Goal: Task Accomplishment & Management: Manage account settings

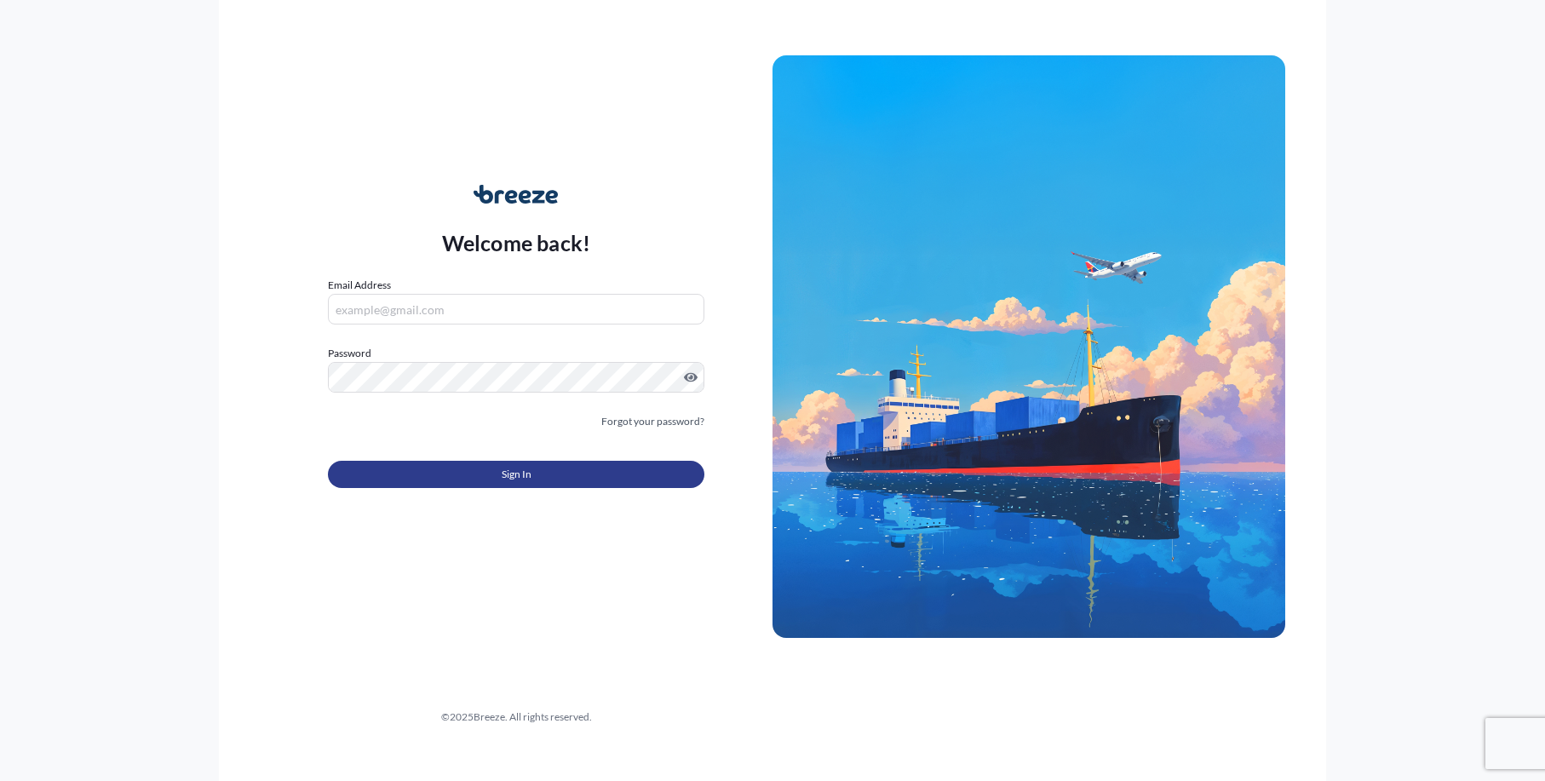
type input "[EMAIL_ADDRESS][DOMAIN_NAME]"
click at [448, 463] on button "Sign In" at bounding box center [516, 474] width 376 height 27
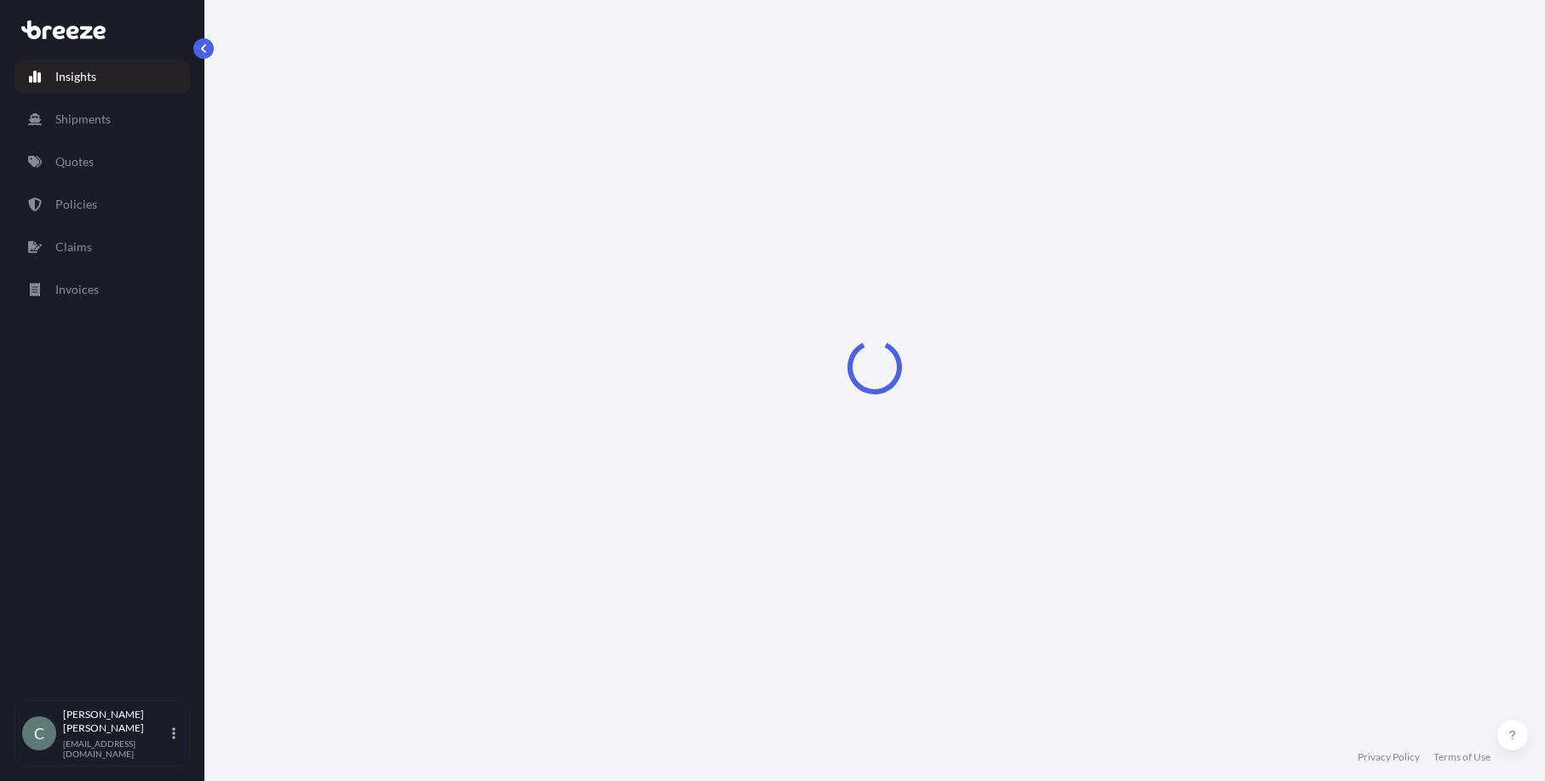
select select "2025"
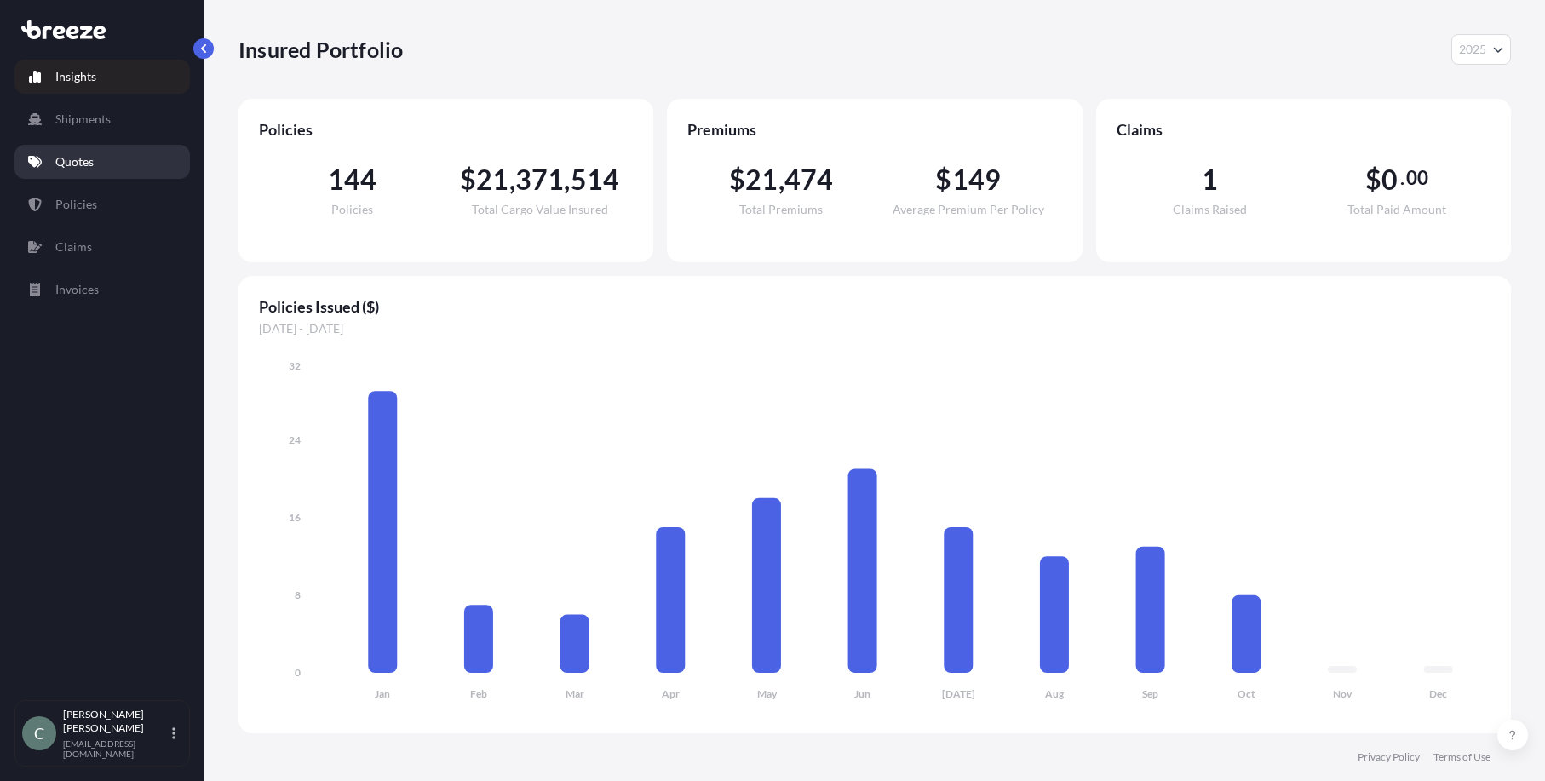
click at [77, 157] on p "Quotes" at bounding box center [74, 161] width 38 height 17
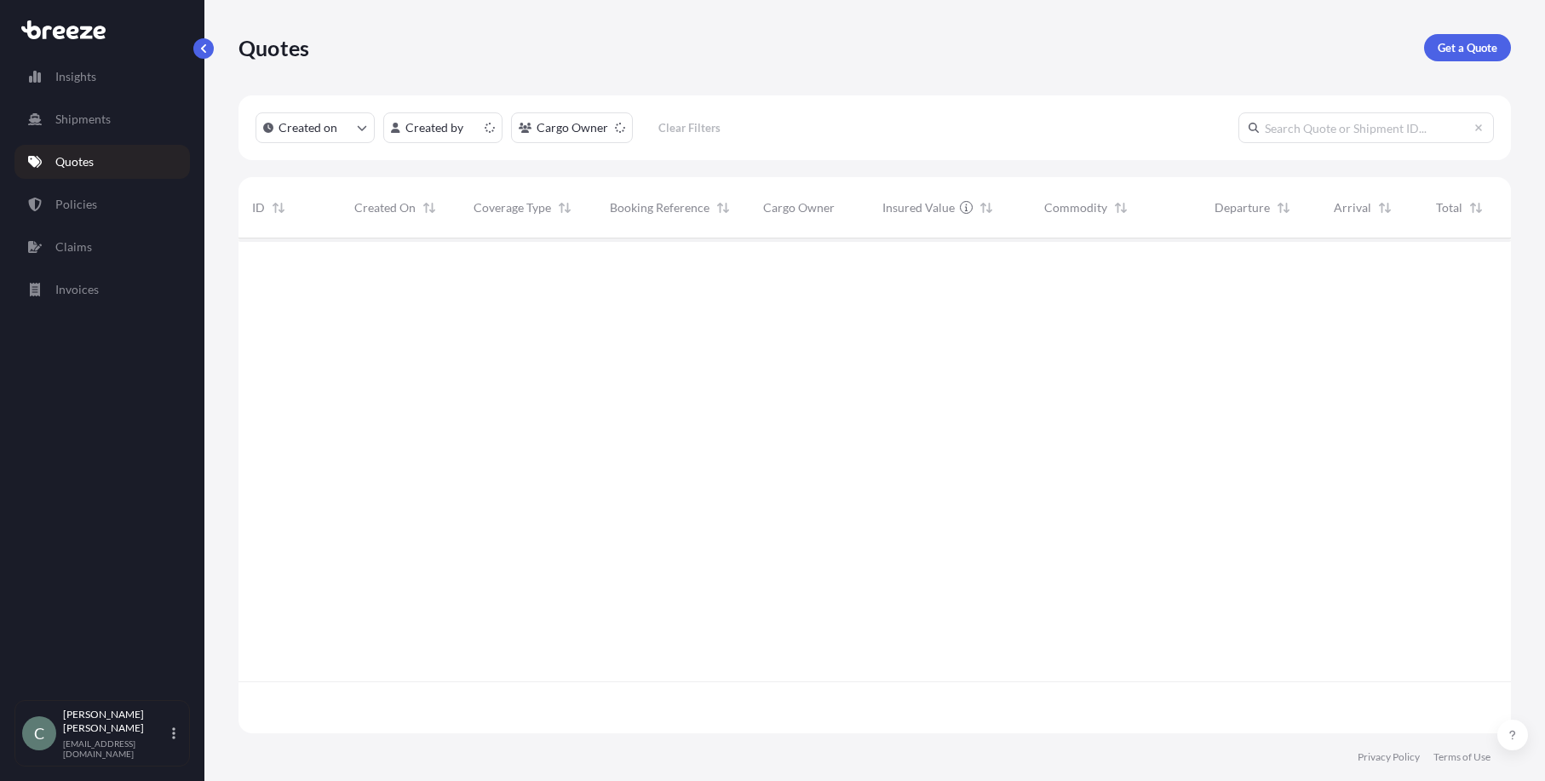
scroll to position [491, 1259]
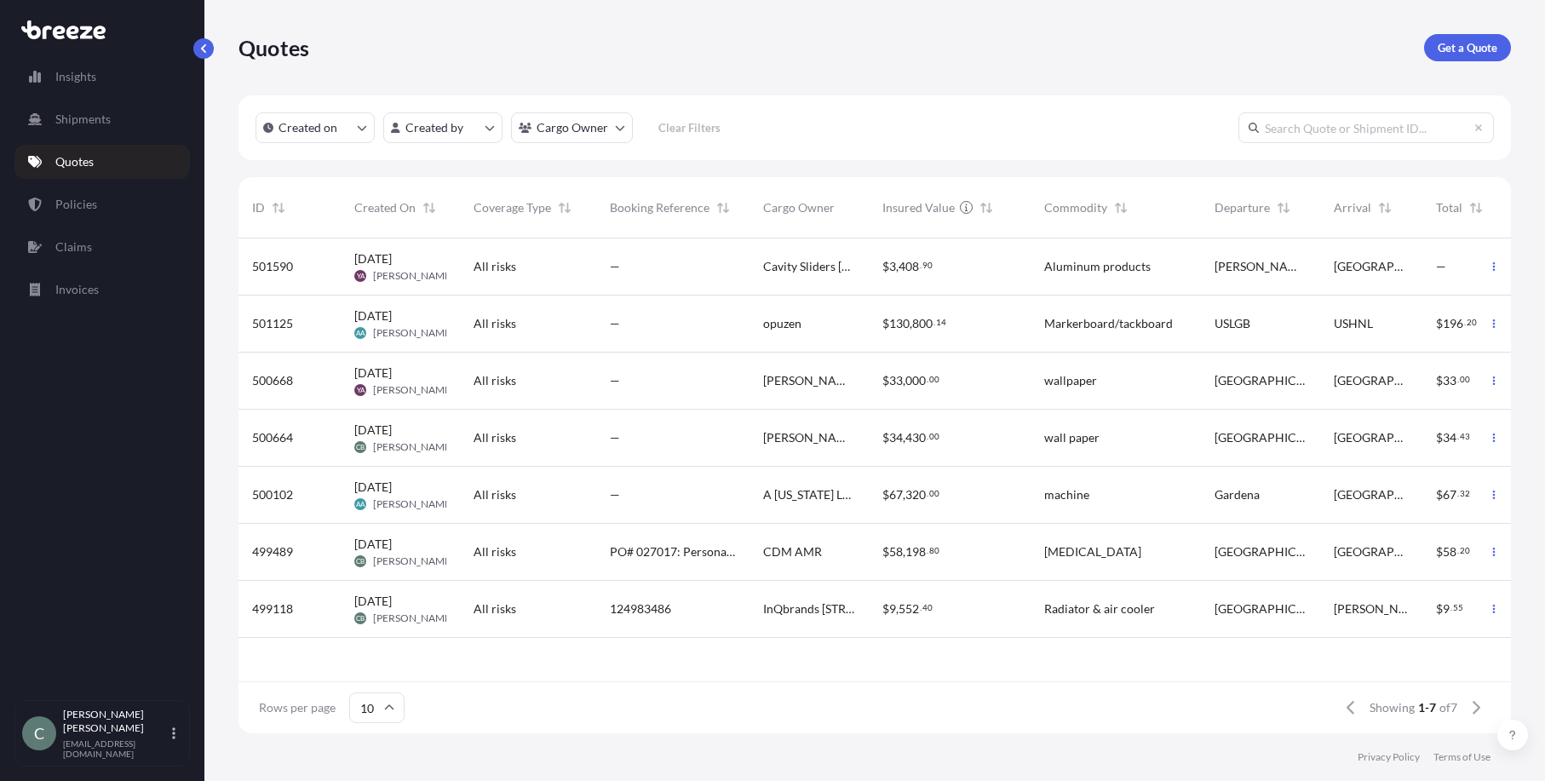
click at [414, 274] on span "[PERSON_NAME]" at bounding box center [413, 276] width 81 height 14
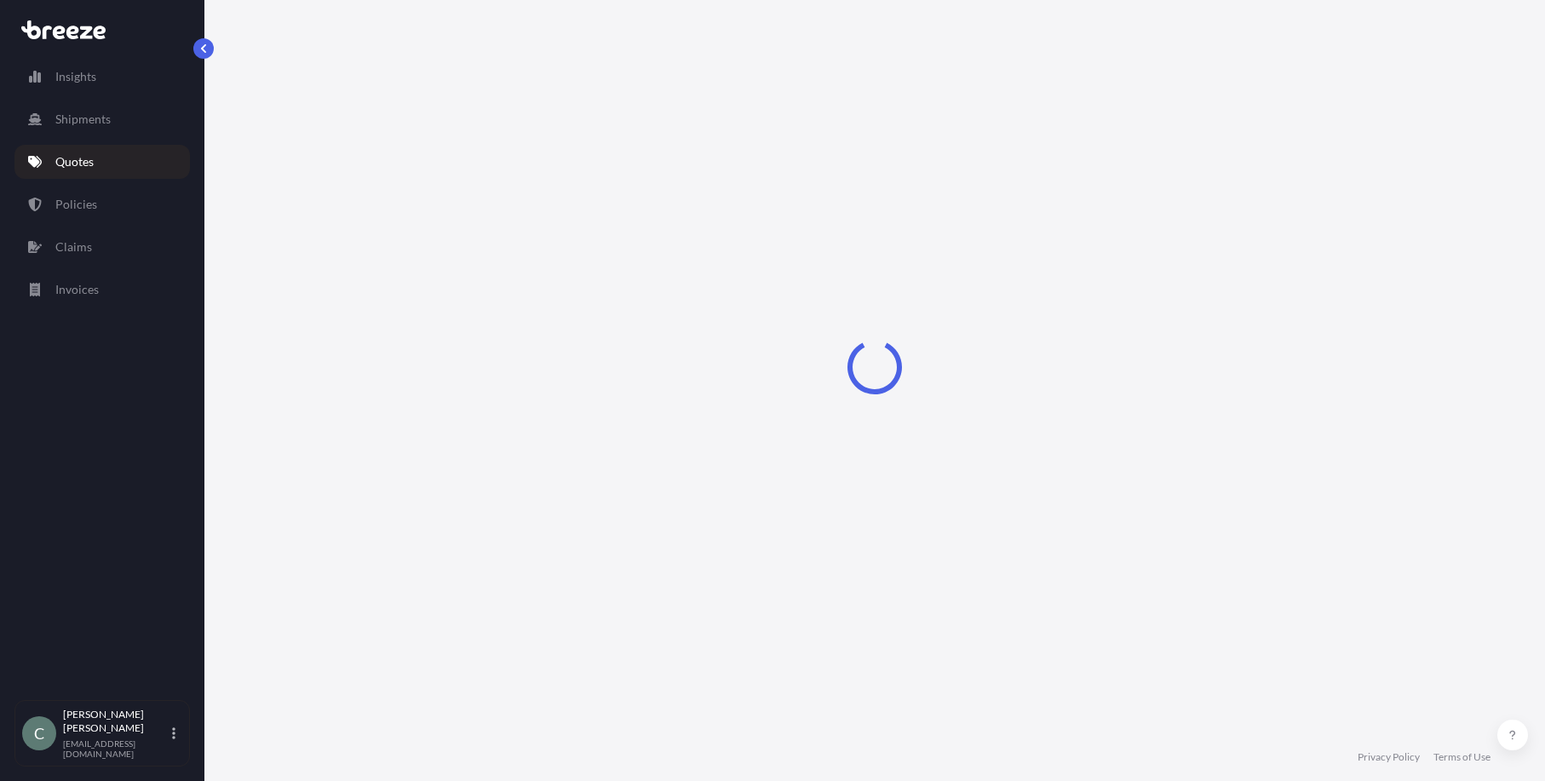
select select "Road"
select select "1"
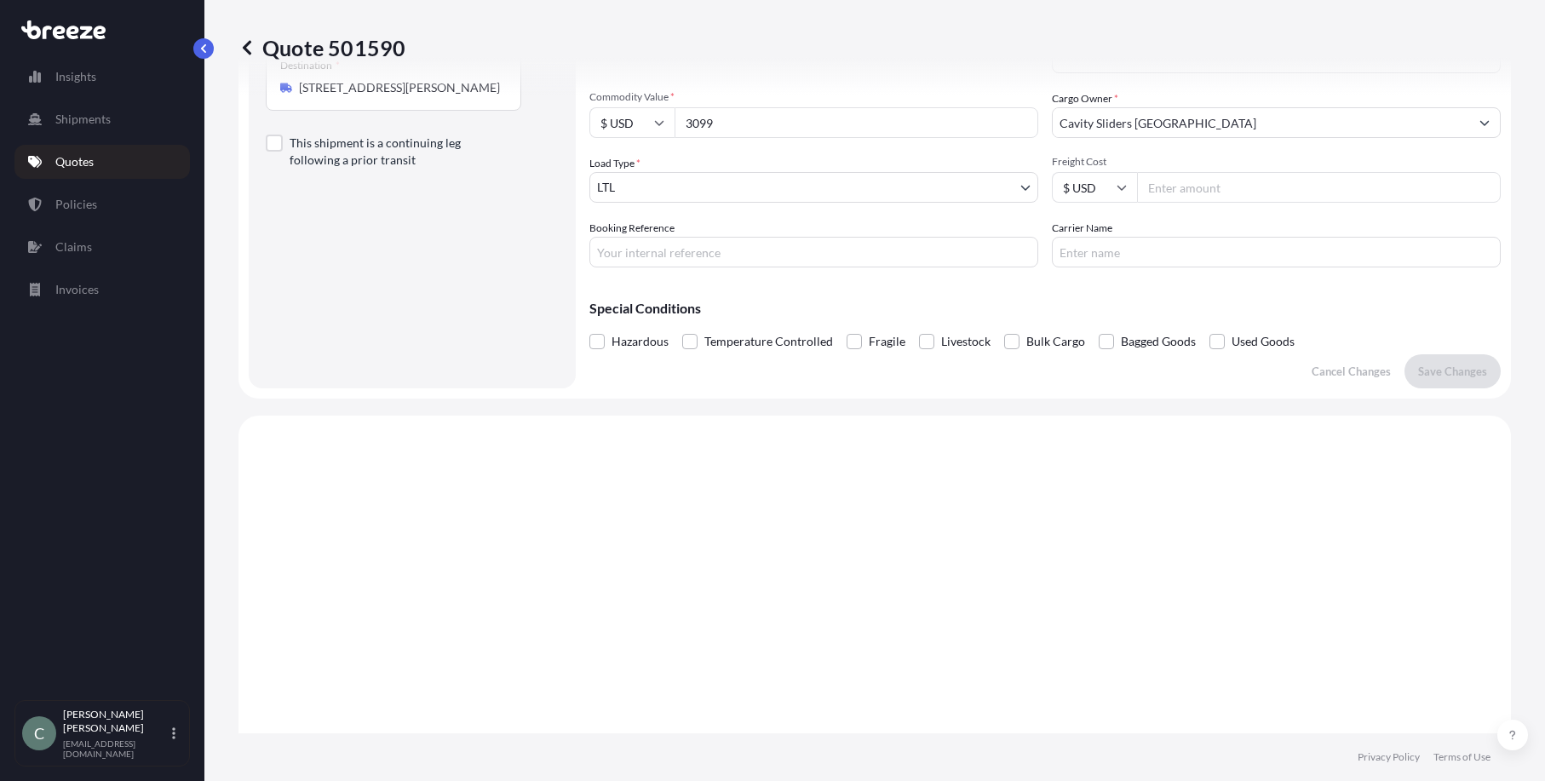
scroll to position [86, 0]
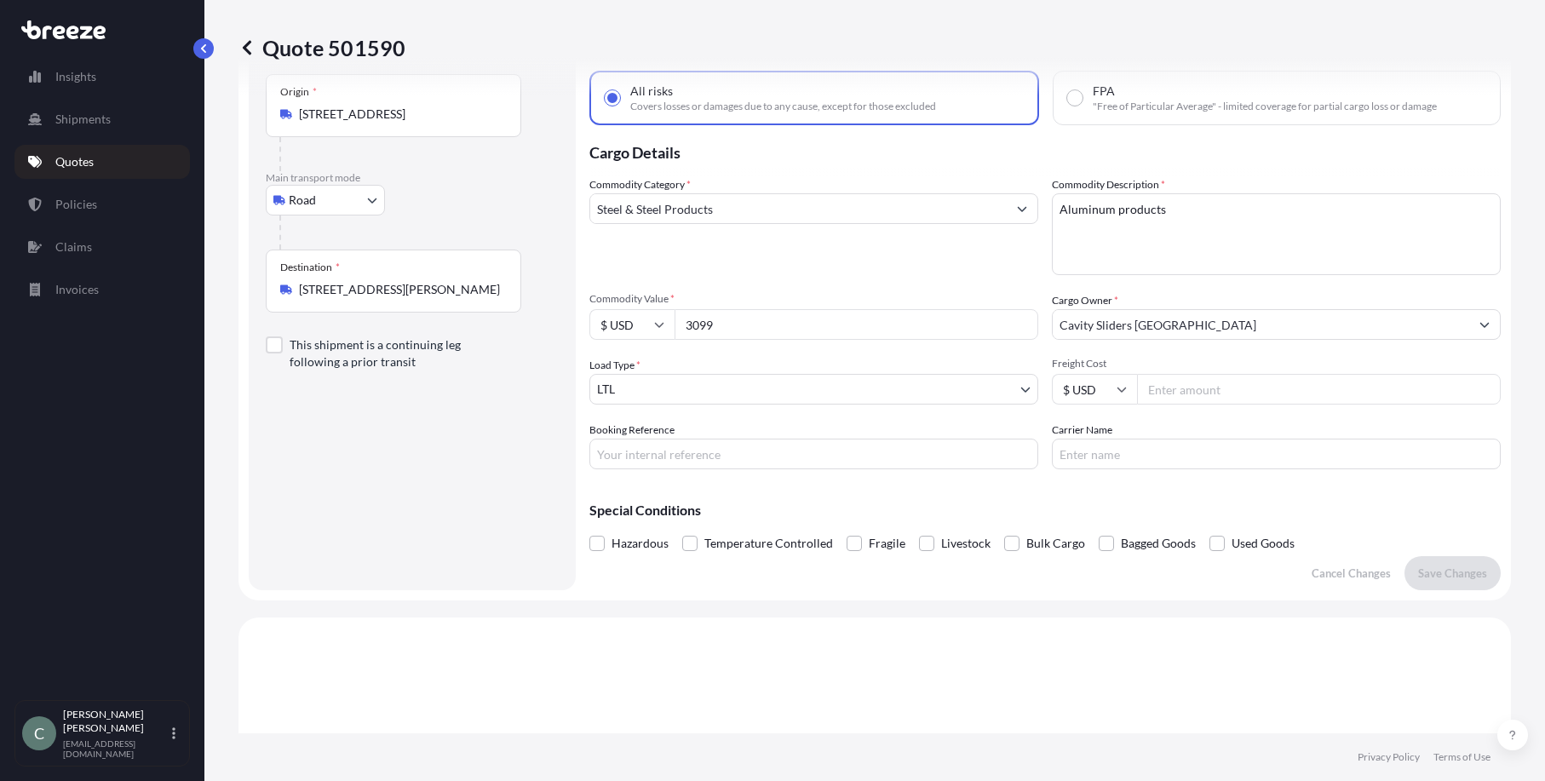
click at [884, 214] on input "Steel & Steel Products" at bounding box center [798, 208] width 416 height 31
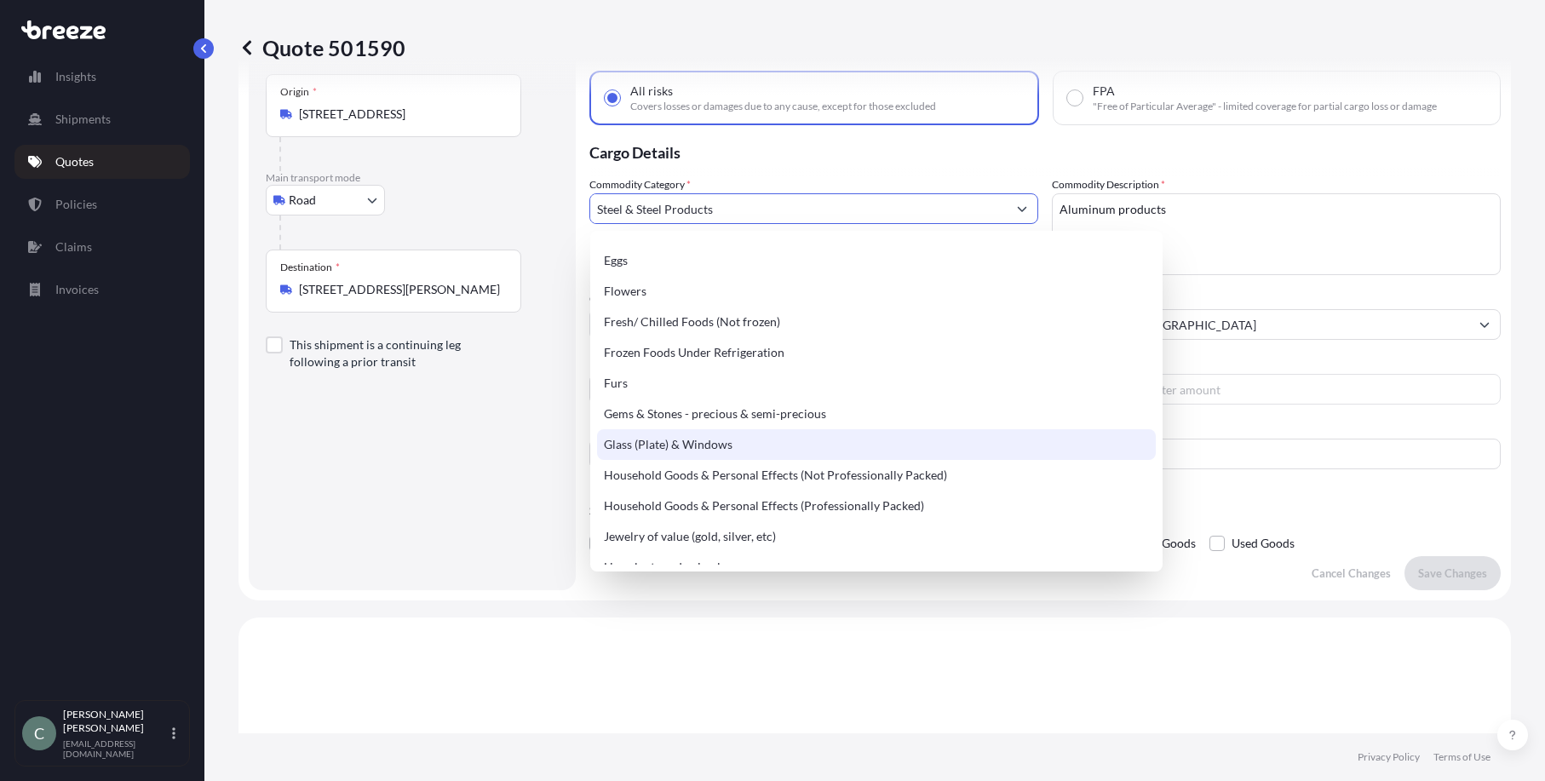
scroll to position [375, 0]
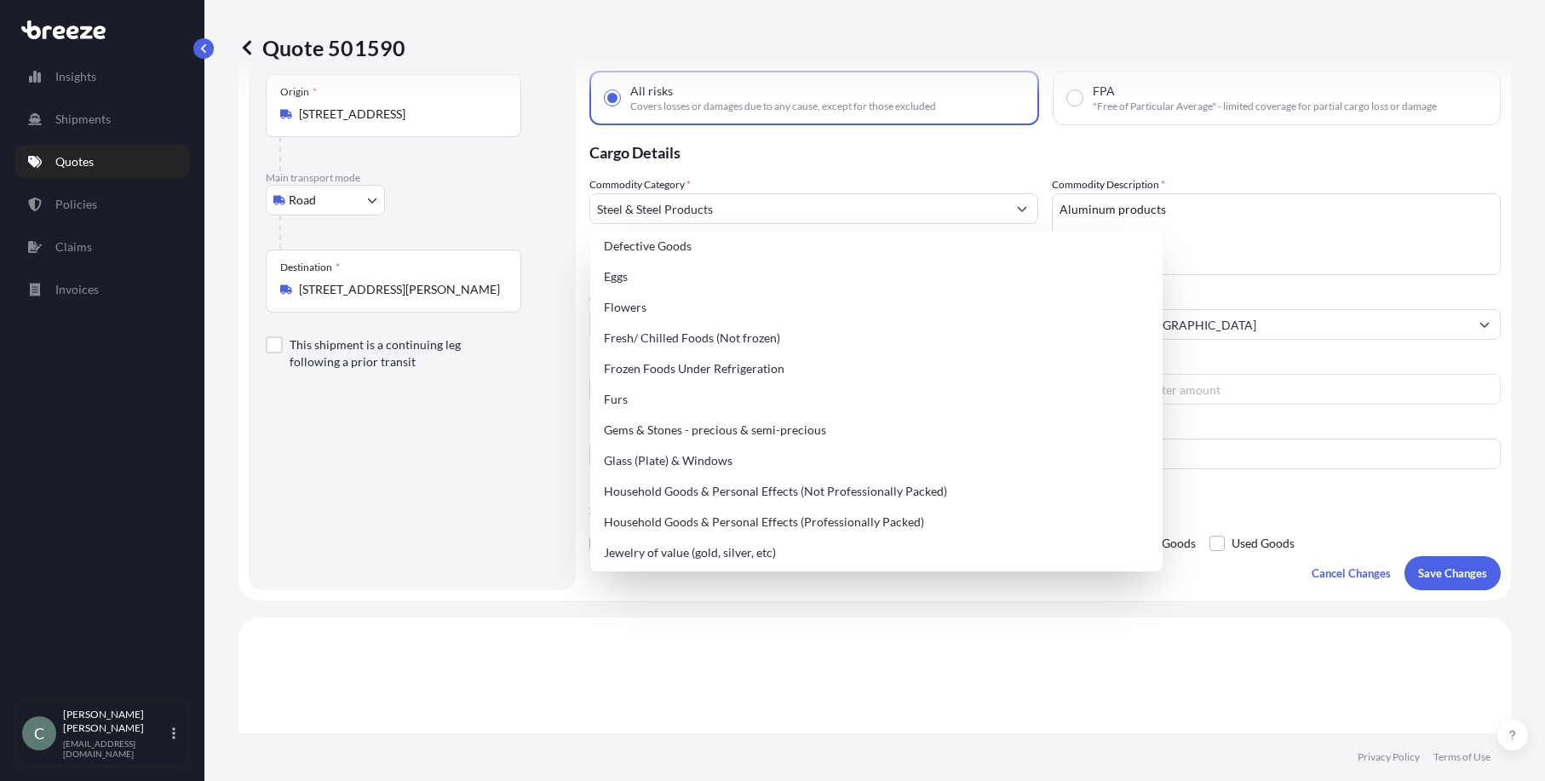
click at [911, 163] on p "Cargo Details" at bounding box center [1044, 150] width 911 height 51
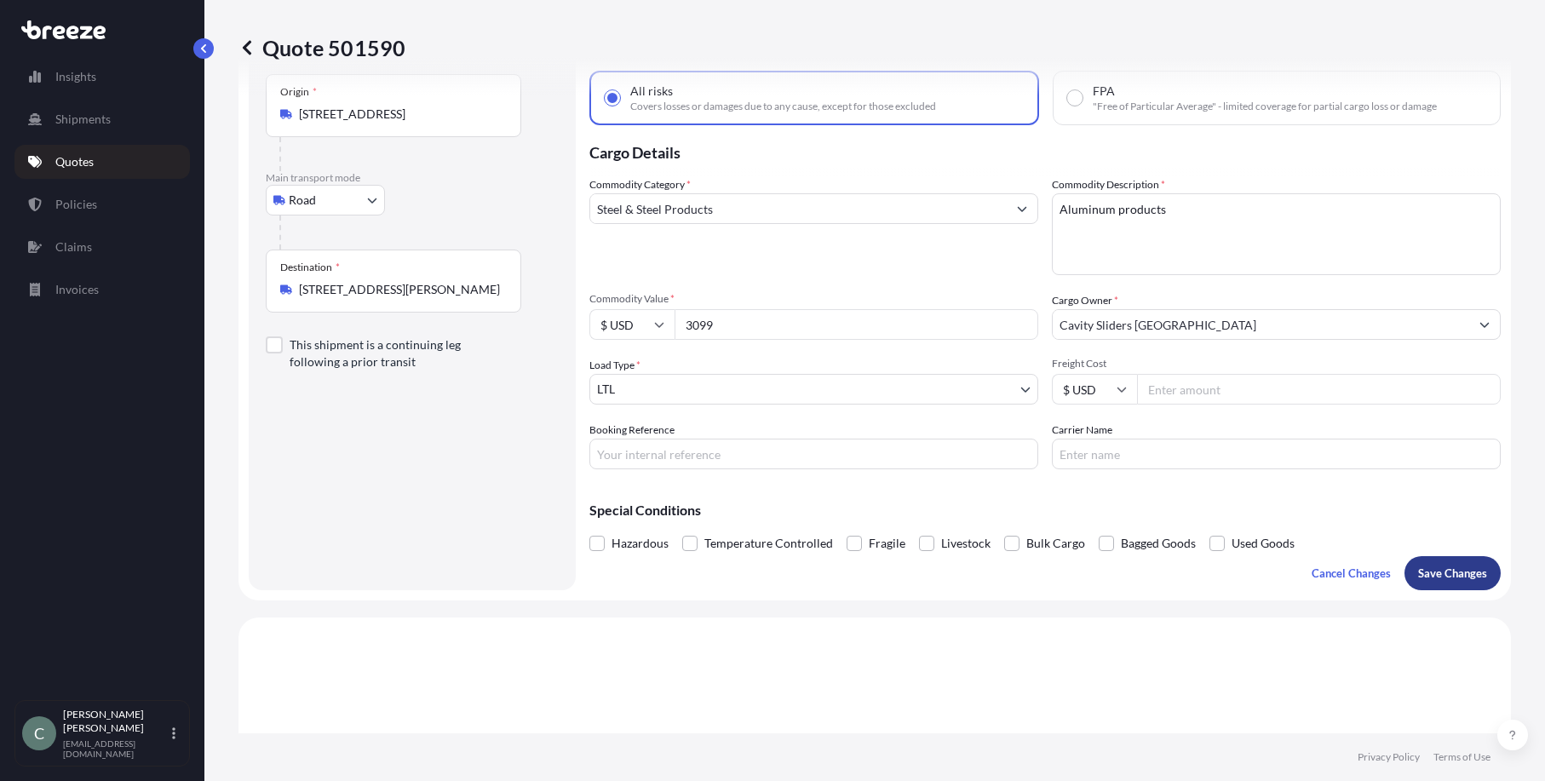
click at [1435, 576] on p "Save Changes" at bounding box center [1452, 573] width 69 height 17
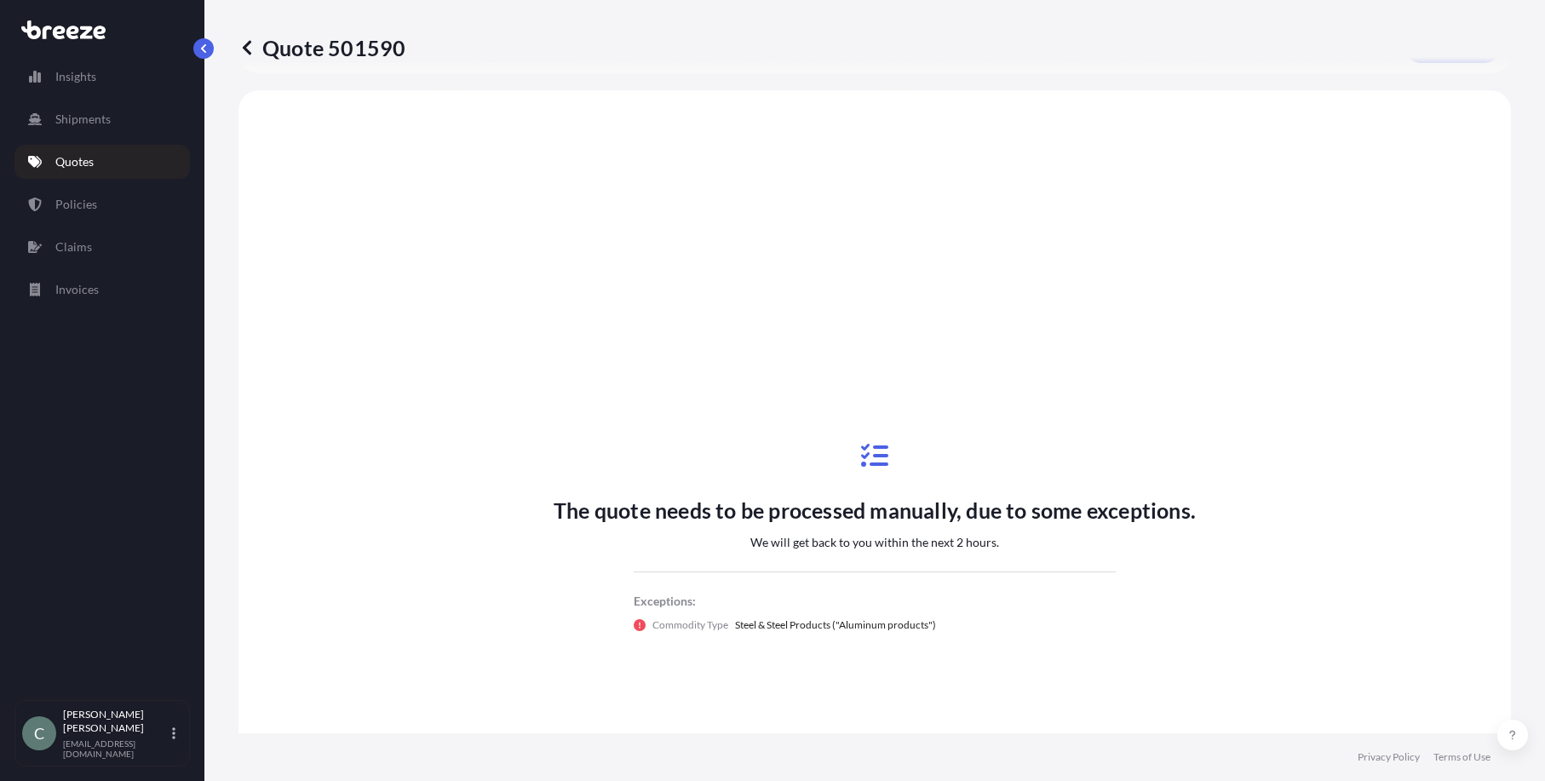
scroll to position [618, 0]
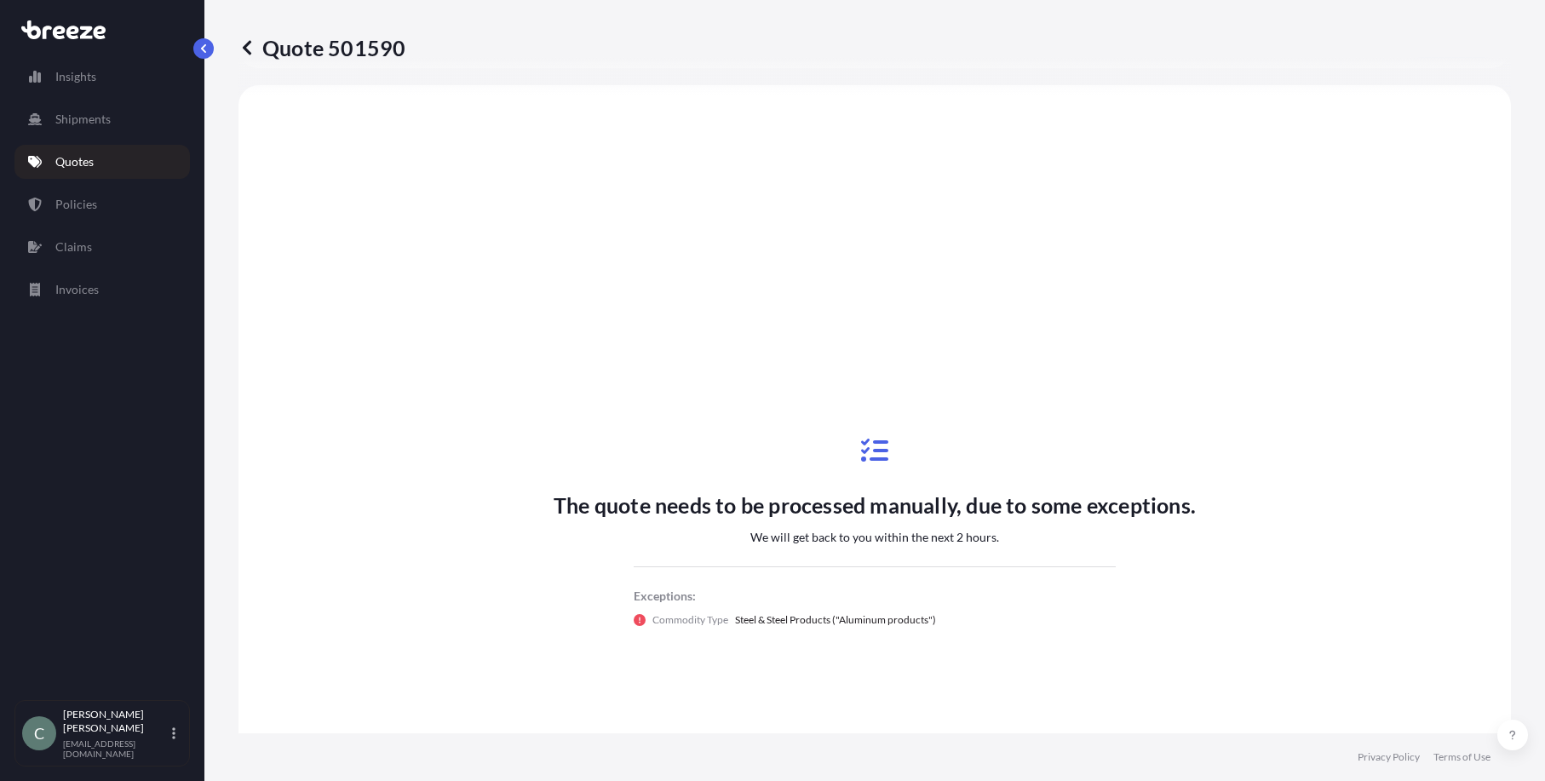
select select "Road"
select select "1"
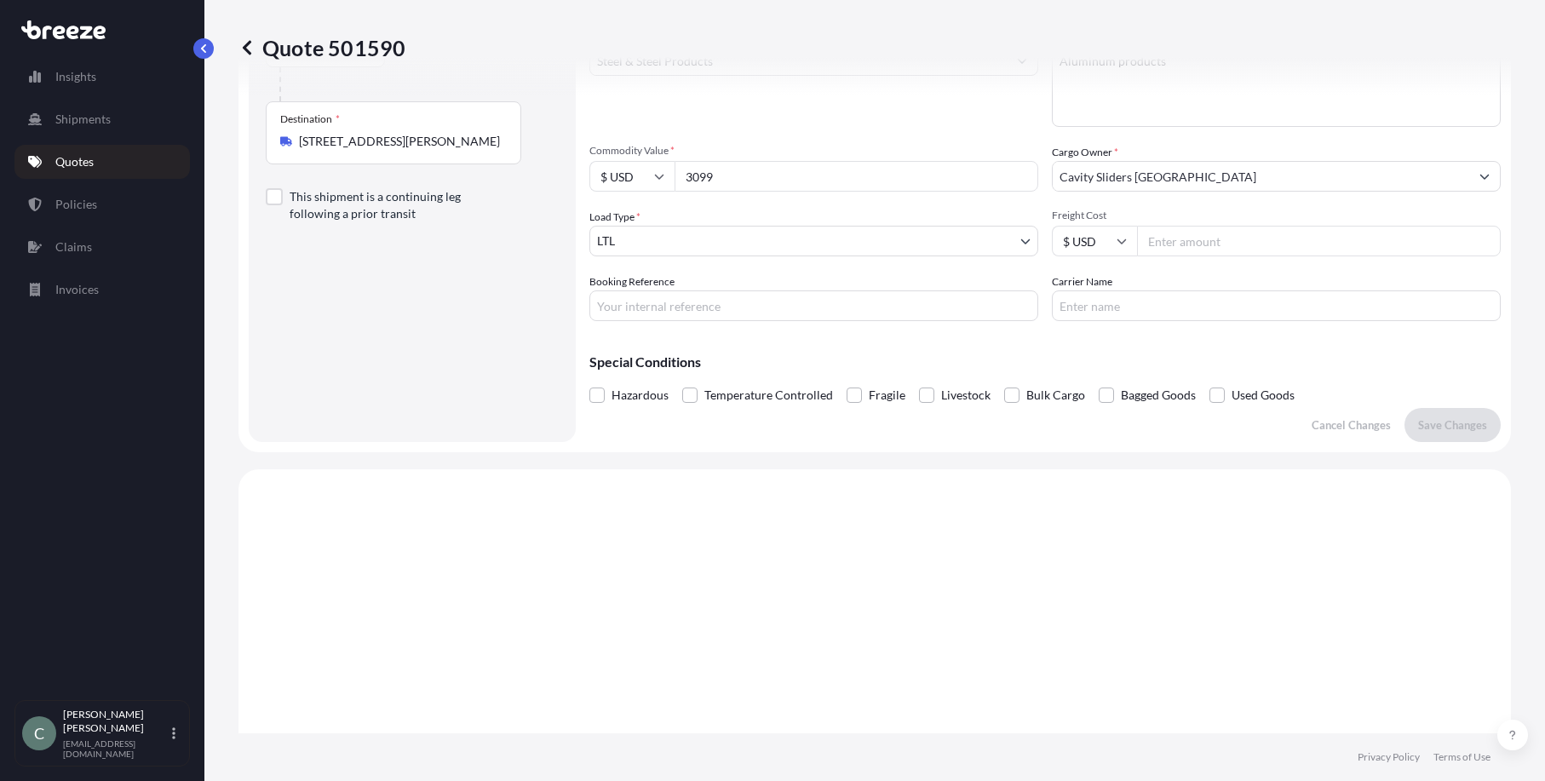
scroll to position [22, 0]
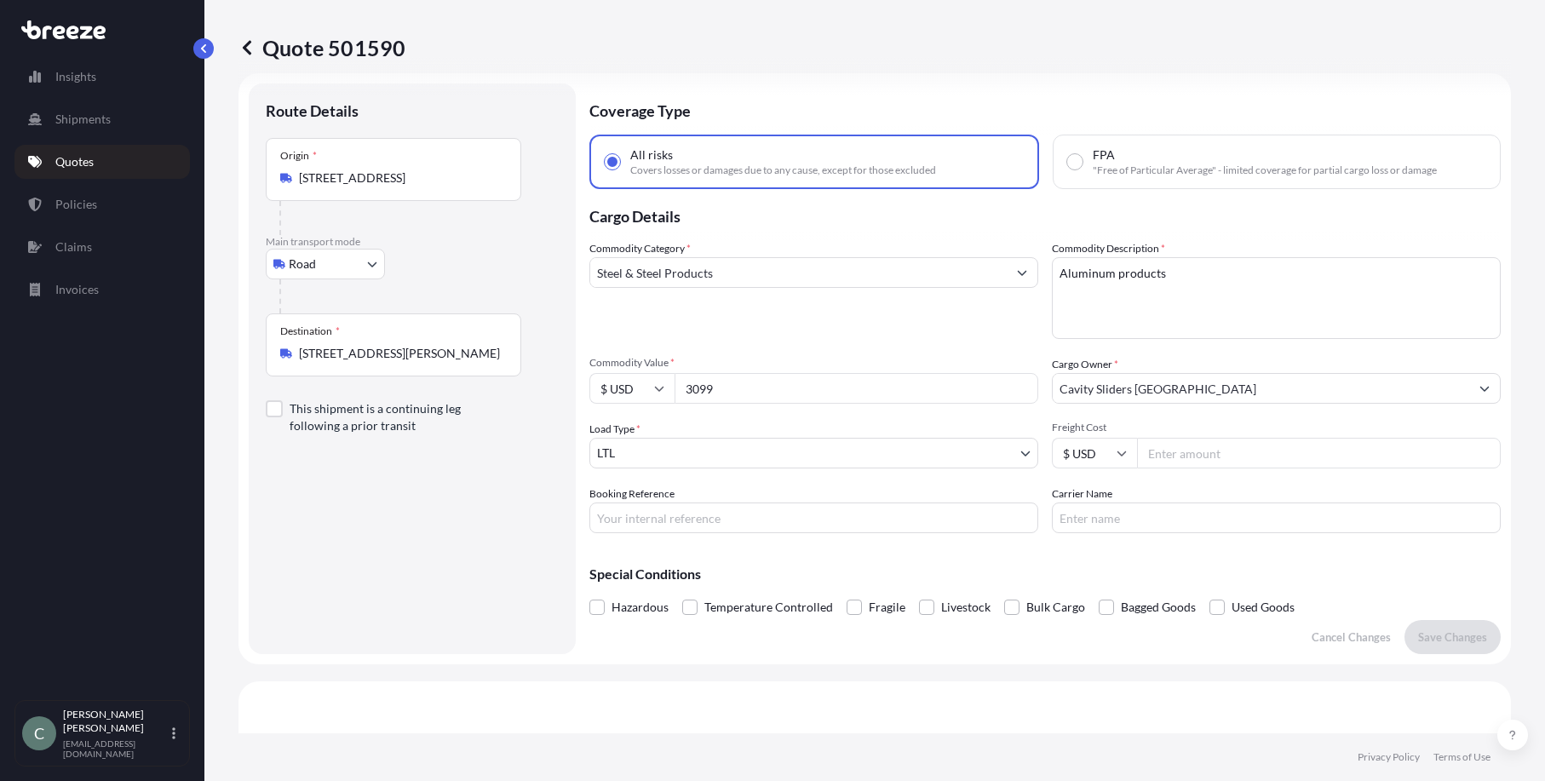
click at [993, 266] on input "Steel & Steel Products" at bounding box center [798, 272] width 416 height 31
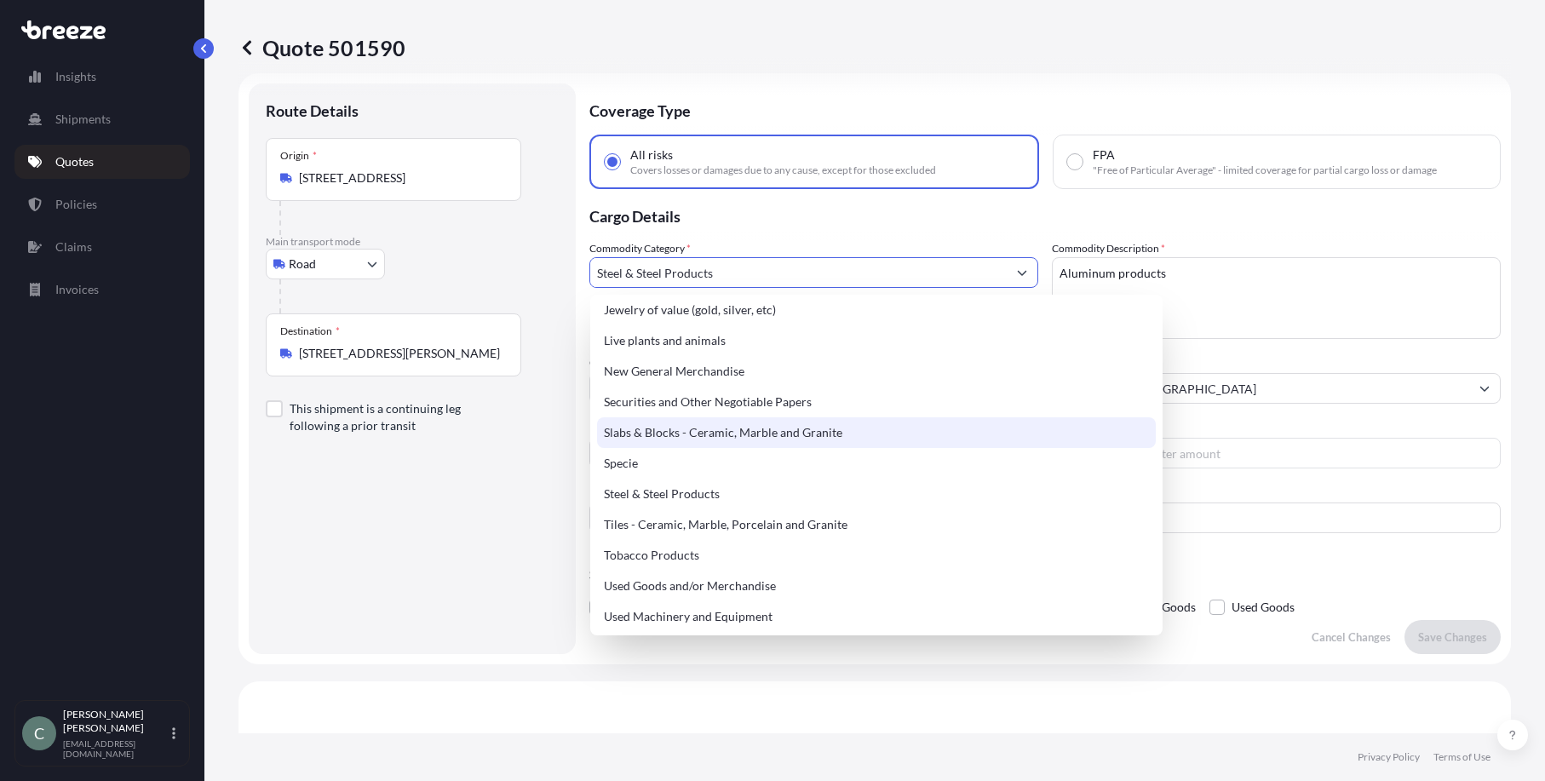
scroll to position [715, 0]
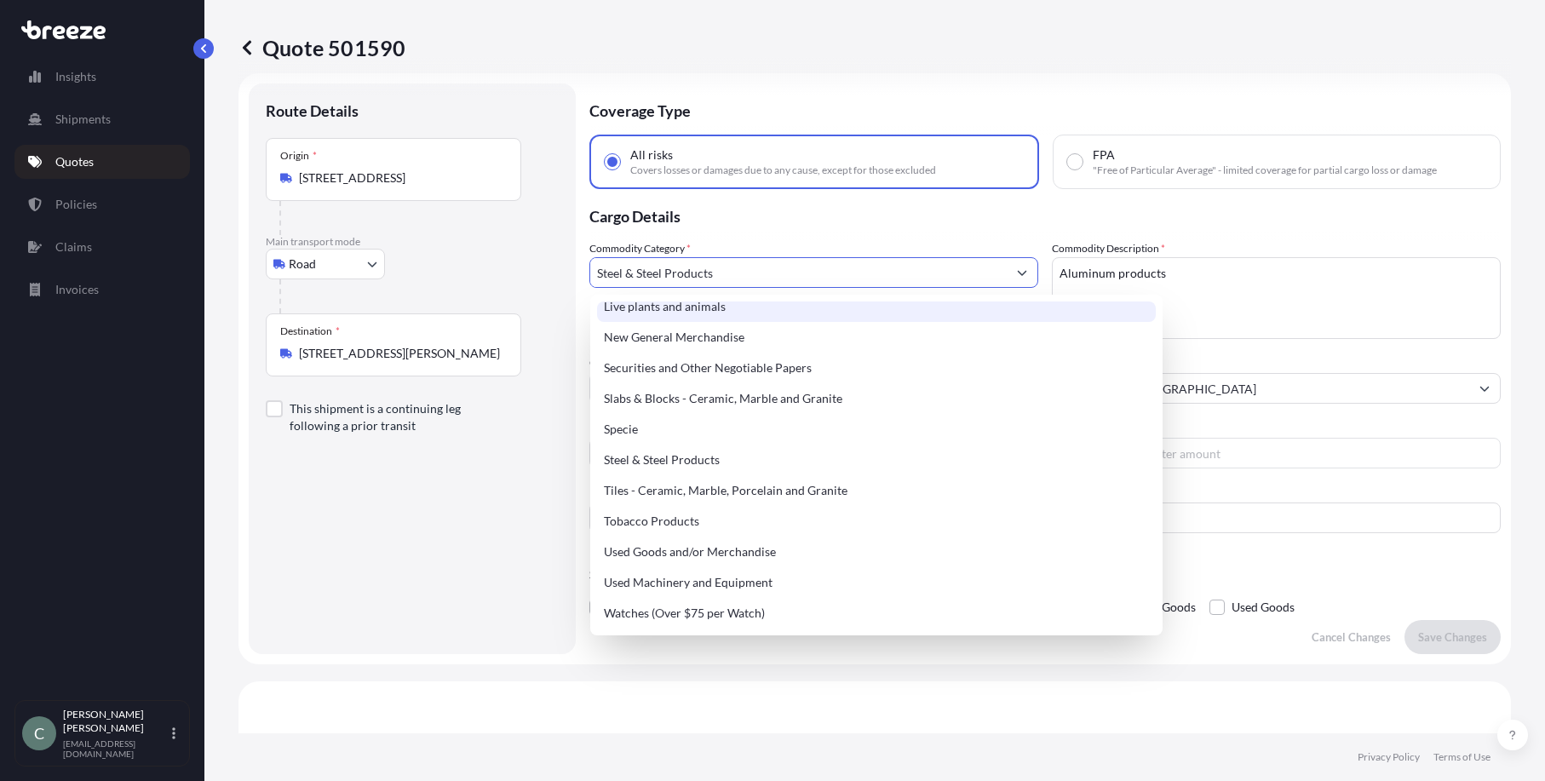
click at [781, 225] on p "Cargo Details" at bounding box center [1044, 214] width 911 height 51
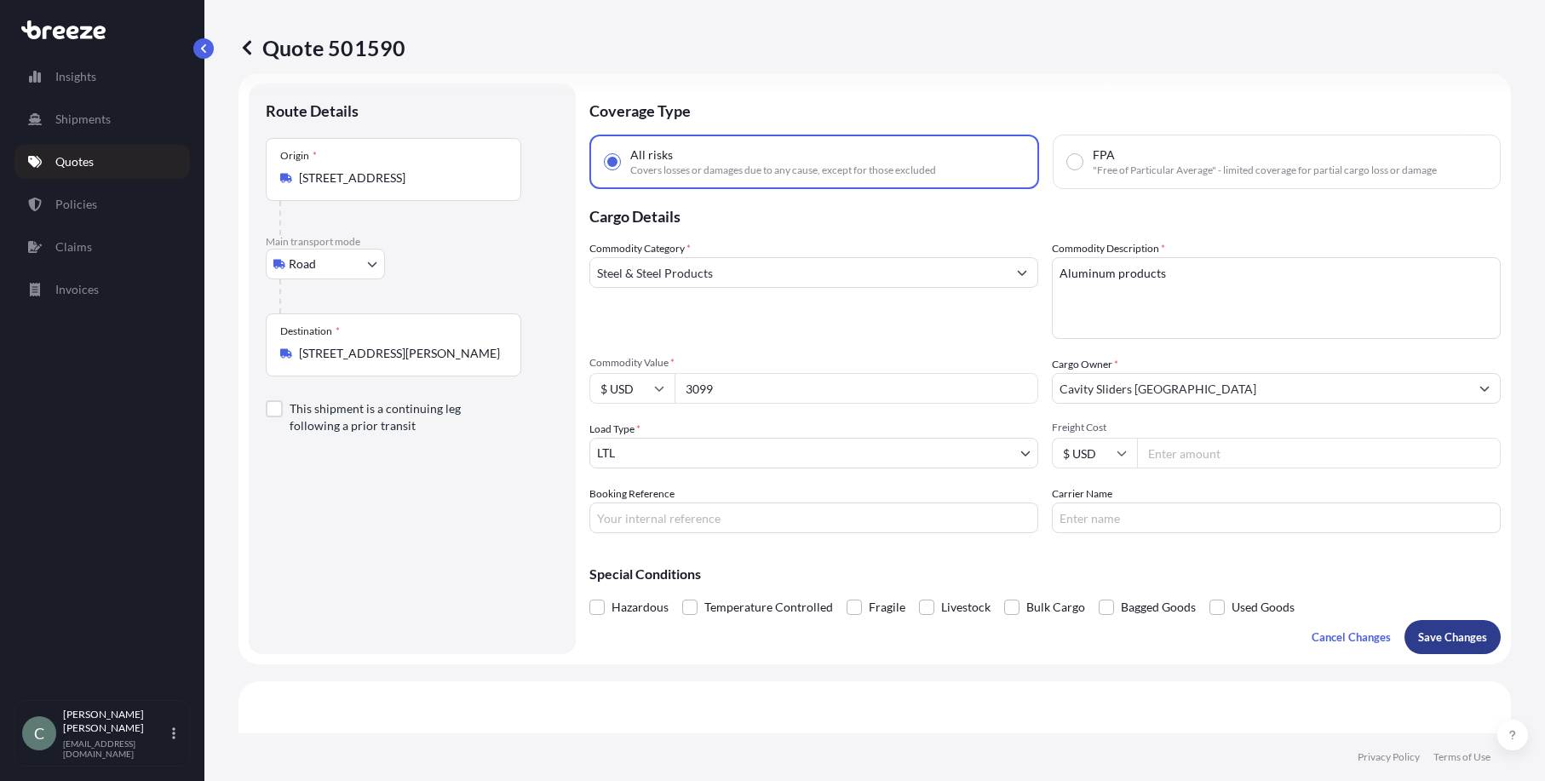
click at [1437, 631] on p "Save Changes" at bounding box center [1452, 636] width 69 height 17
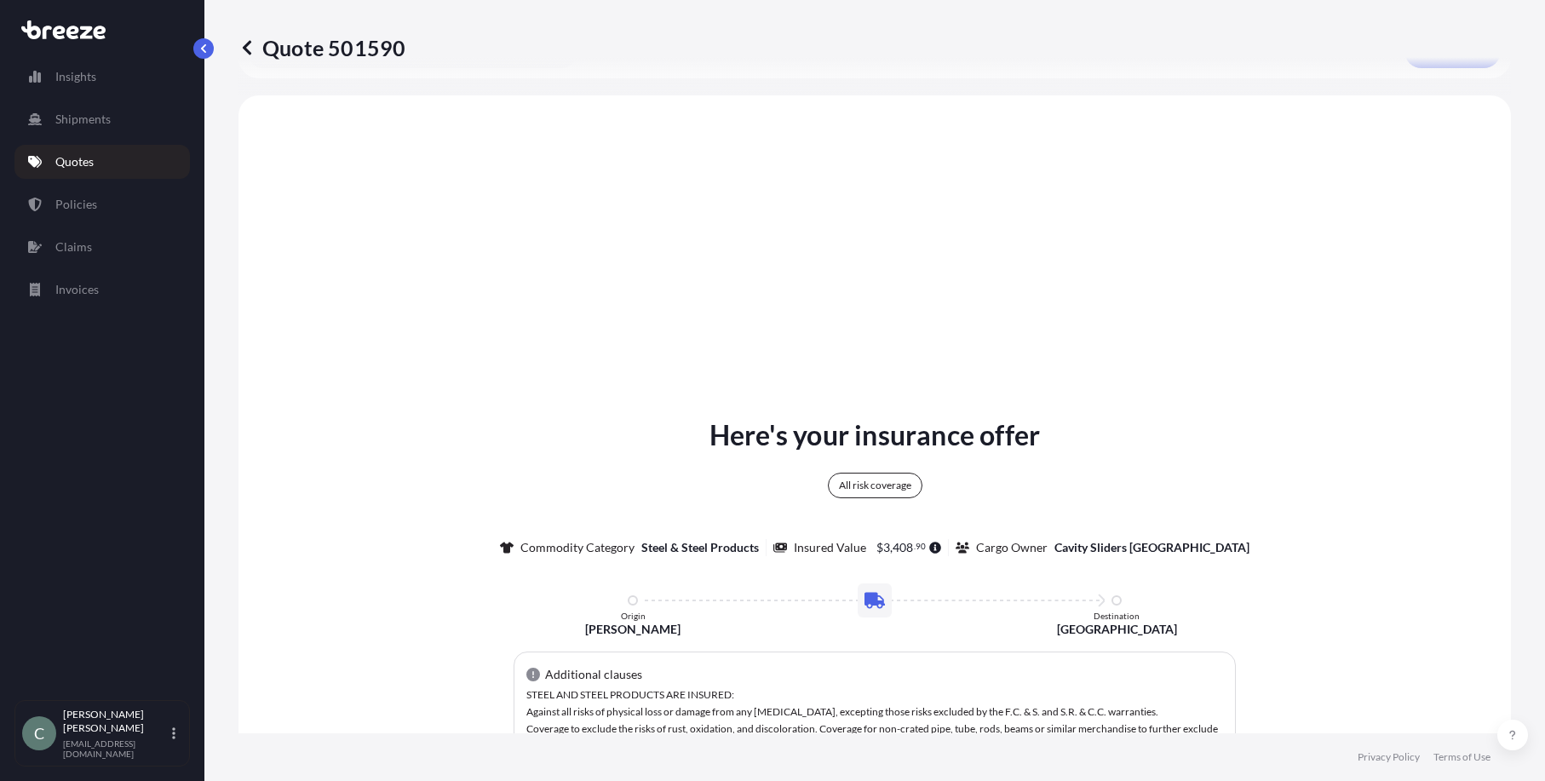
scroll to position [618, 0]
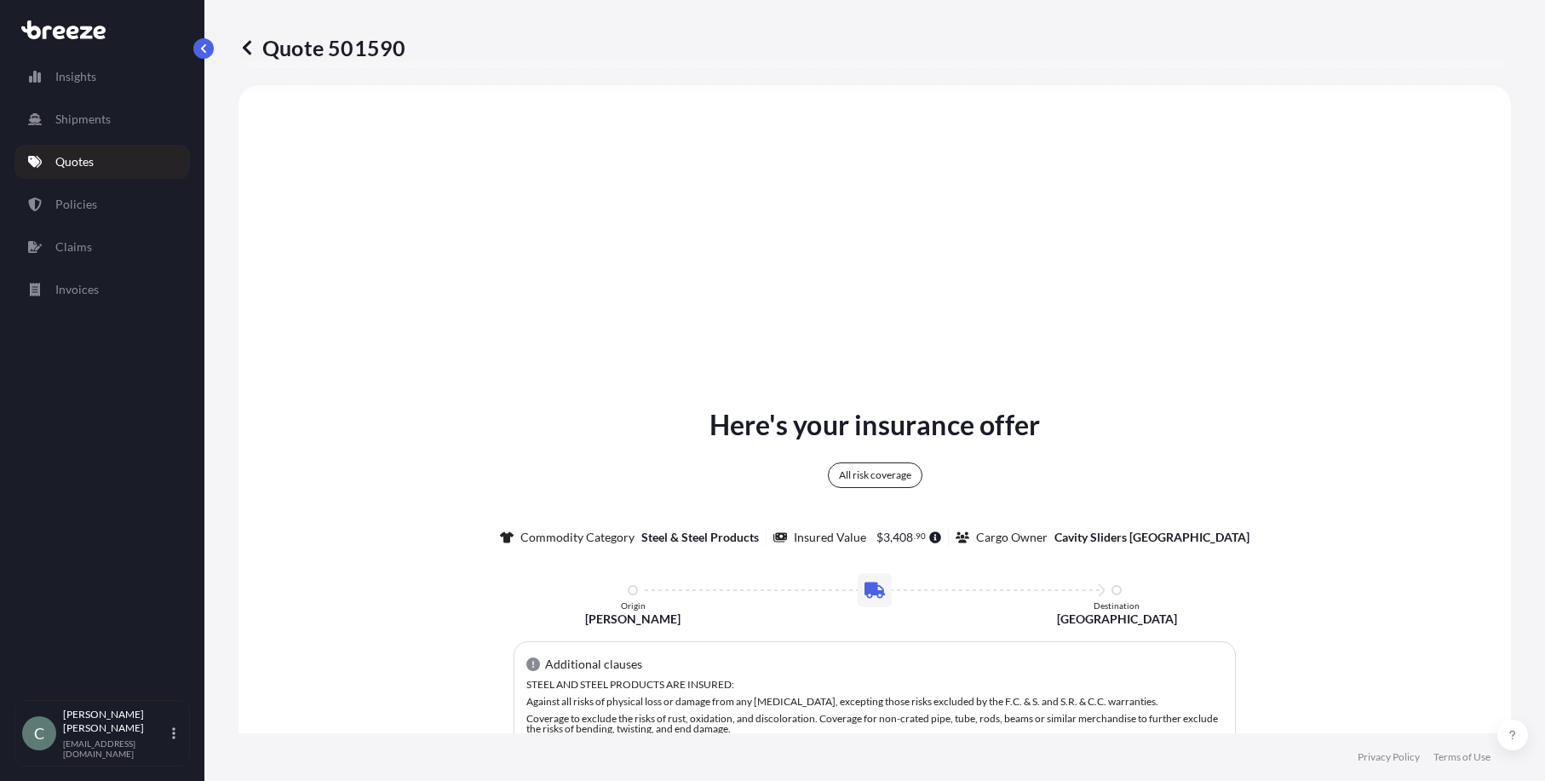
select select "Road"
select select "1"
